Goal: Task Accomplishment & Management: Use online tool/utility

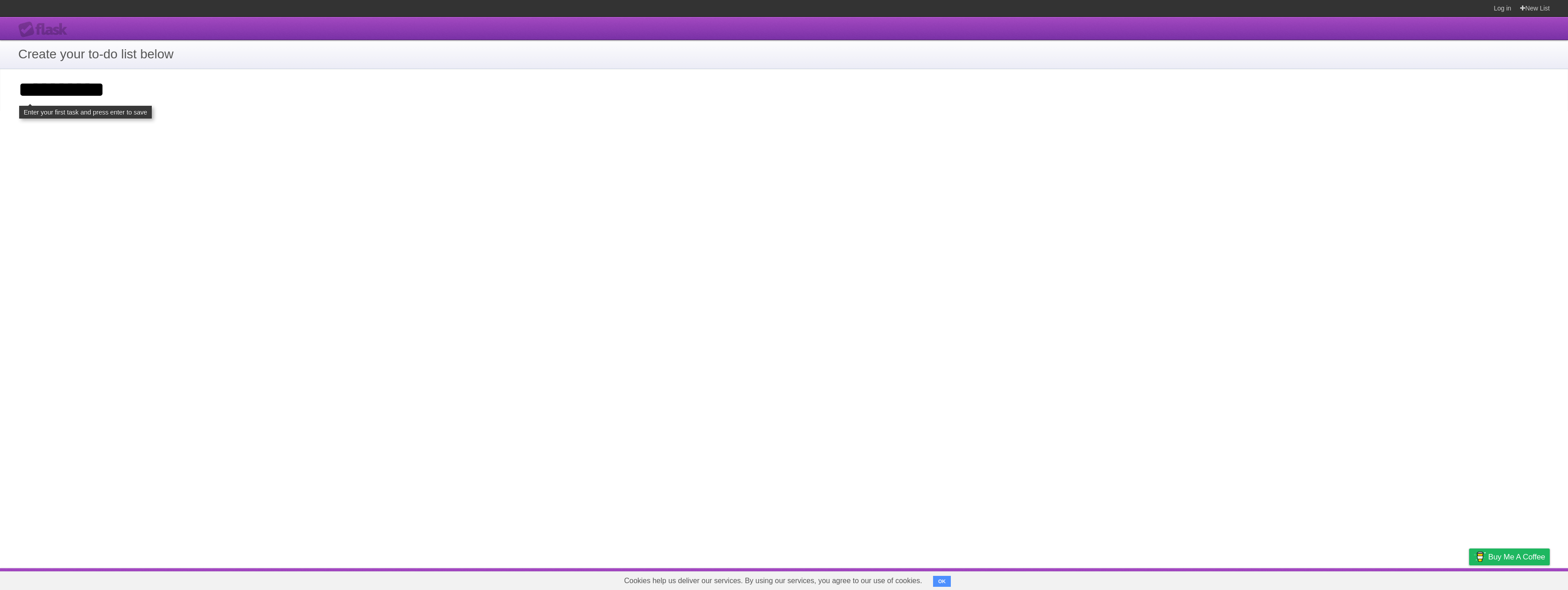
click input "**********" at bounding box center [0, 0] width 0 height 0
type input "**********"
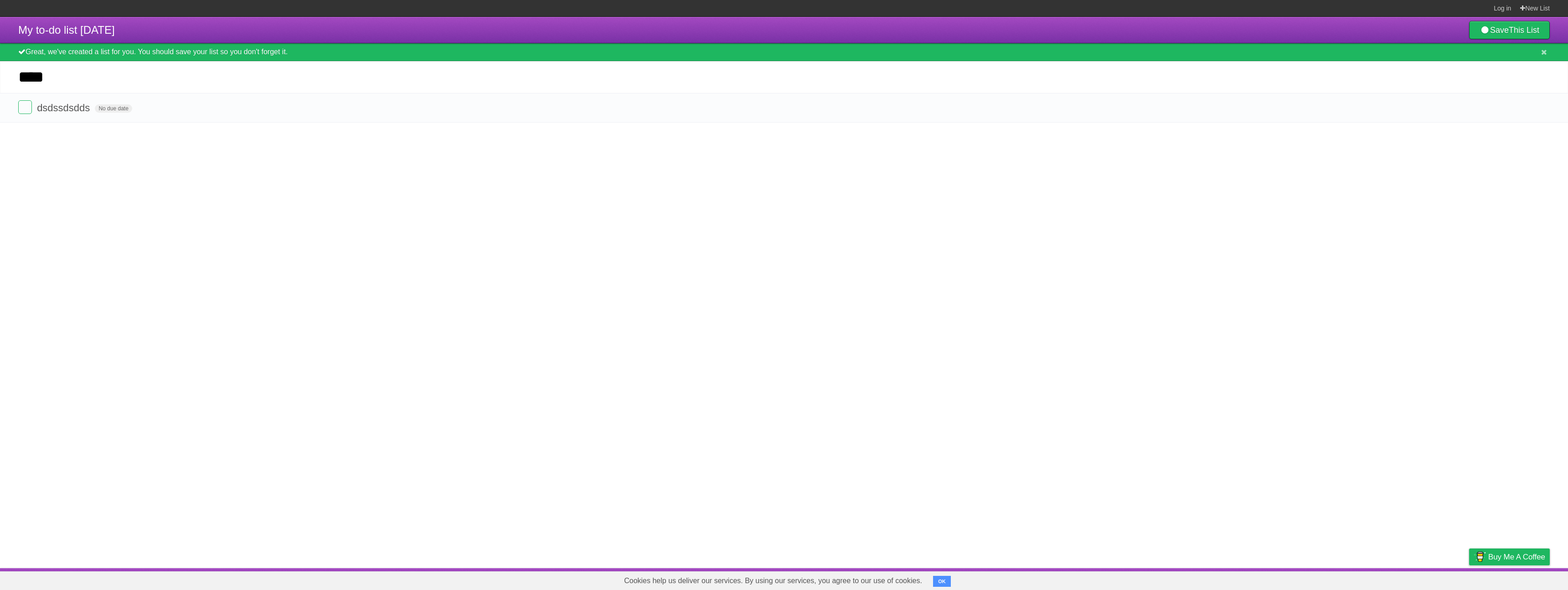
type input "****"
click input "*********" at bounding box center [0, 0] width 0 height 0
